Goal: Obtain resource: Download file/media

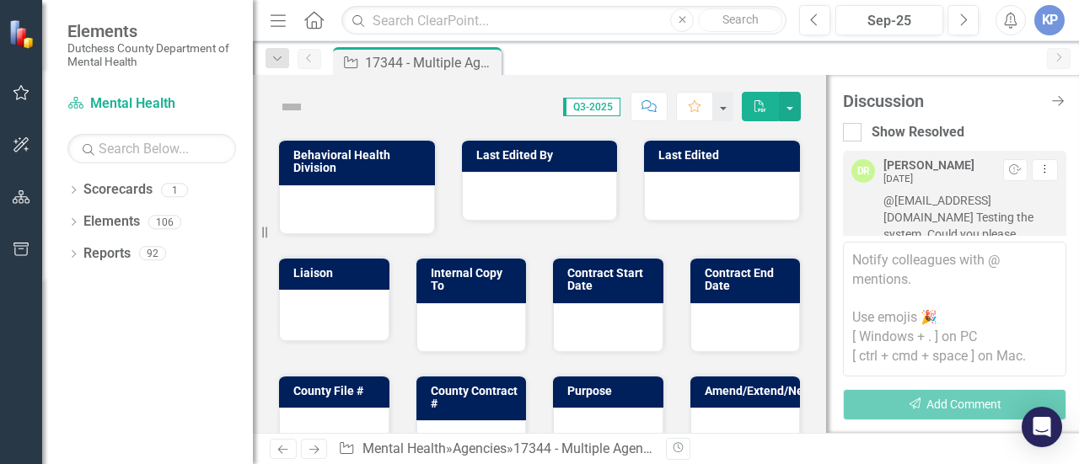
scroll to position [1531, 0]
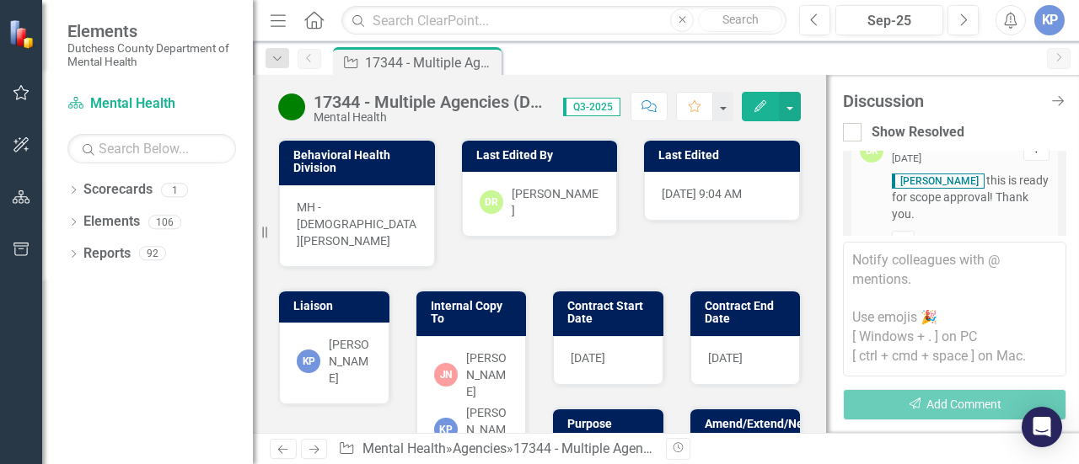
click at [312, 19] on icon "Home" at bounding box center [314, 20] width 22 height 18
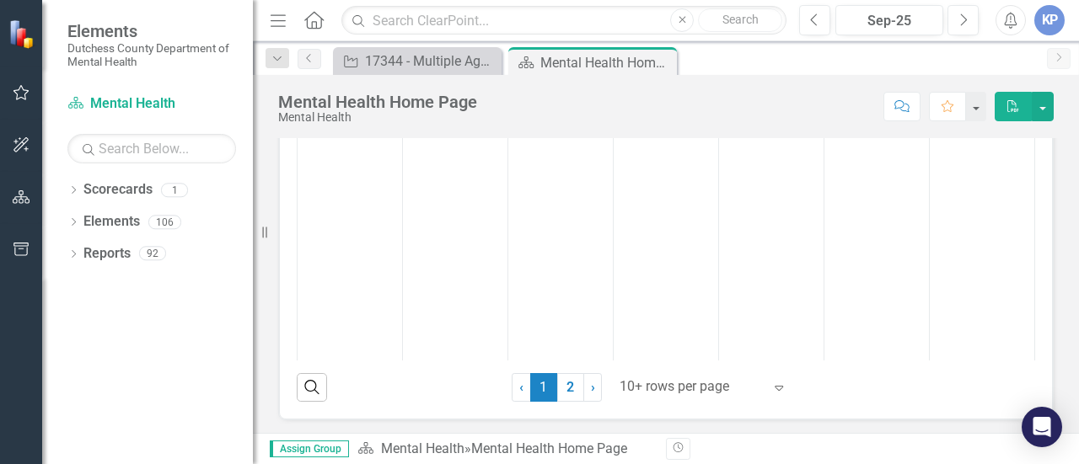
scroll to position [169, 0]
click at [587, 400] on link "› Next" at bounding box center [592, 392] width 19 height 29
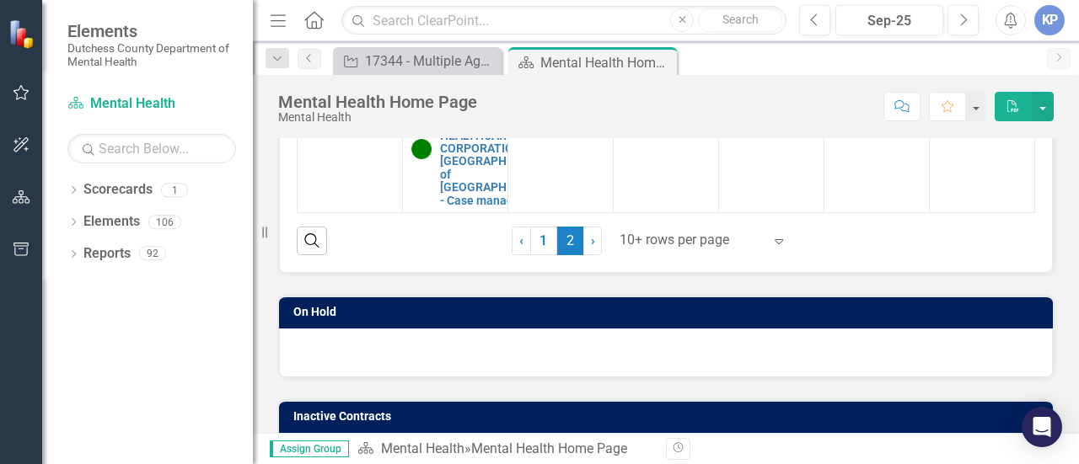
scroll to position [224, 0]
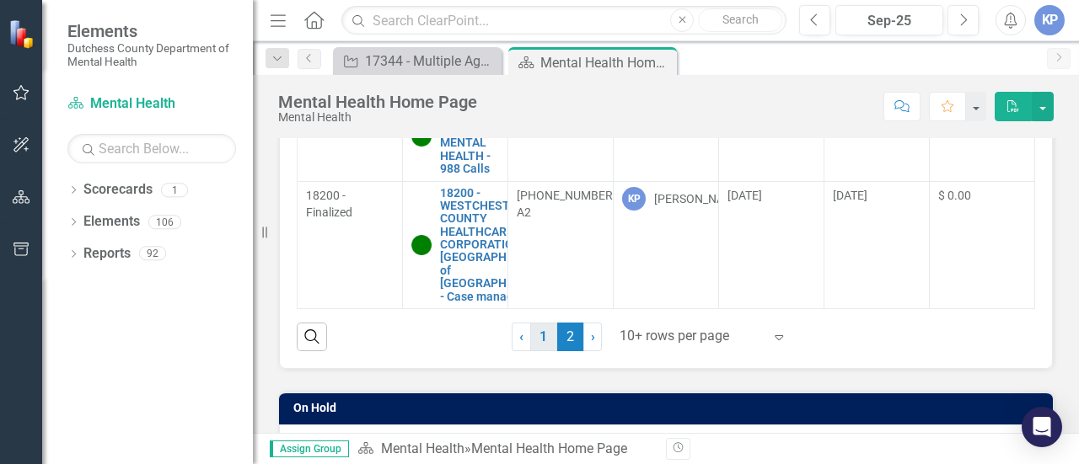
click at [538, 341] on link "1" at bounding box center [543, 337] width 27 height 29
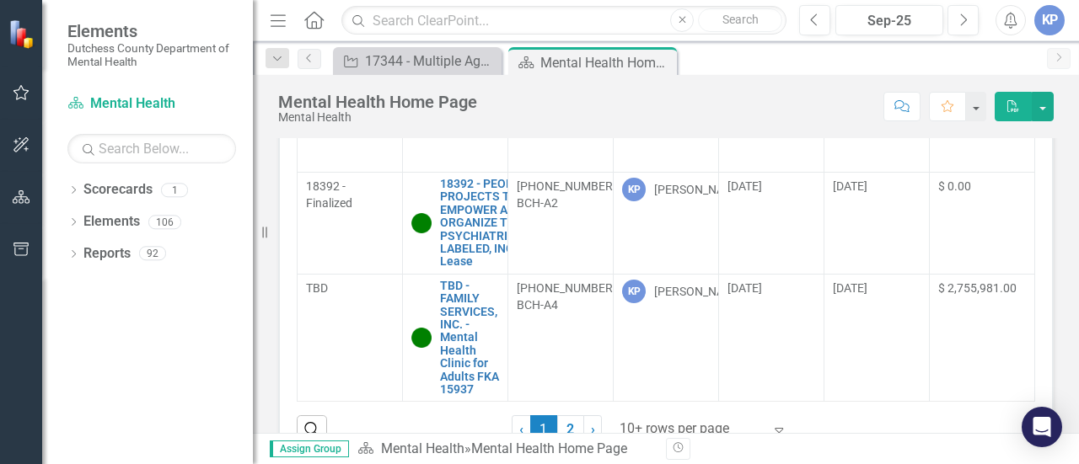
scroll to position [133, 0]
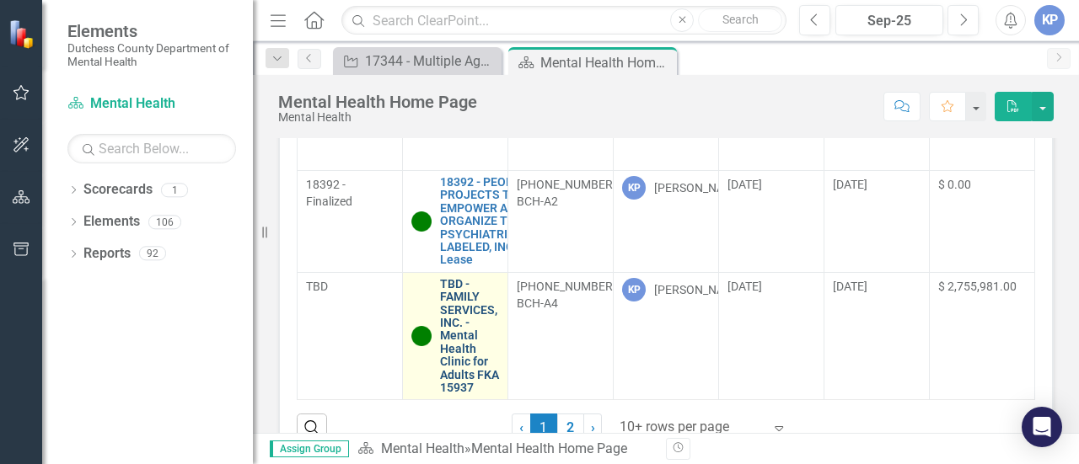
click at [457, 326] on link "TBD - FAMILY SERVICES, INC. - Mental Health Clinic for Adults FKA 15937" at bounding box center [469, 336] width 59 height 117
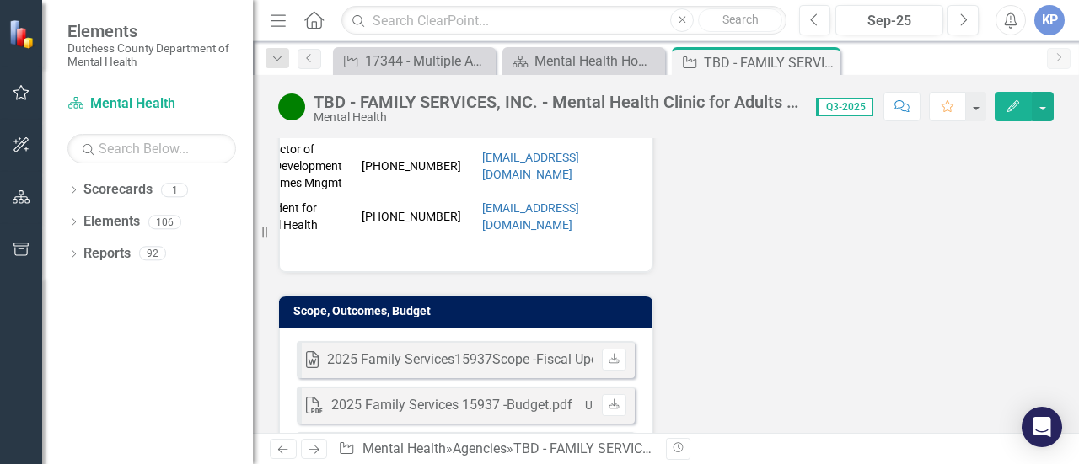
scroll to position [558, 0]
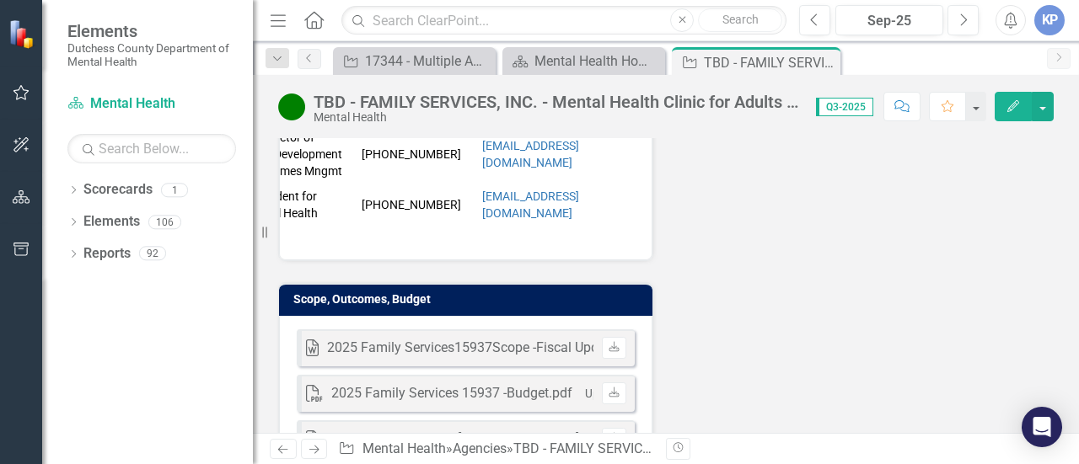
click at [488, 339] on div "2025 Family Services15937Scope -Fiscal Update.docx" at bounding box center [488, 348] width 322 height 19
click at [610, 343] on icon "Download" at bounding box center [614, 348] width 13 height 10
